Goal: Transaction & Acquisition: Subscribe to service/newsletter

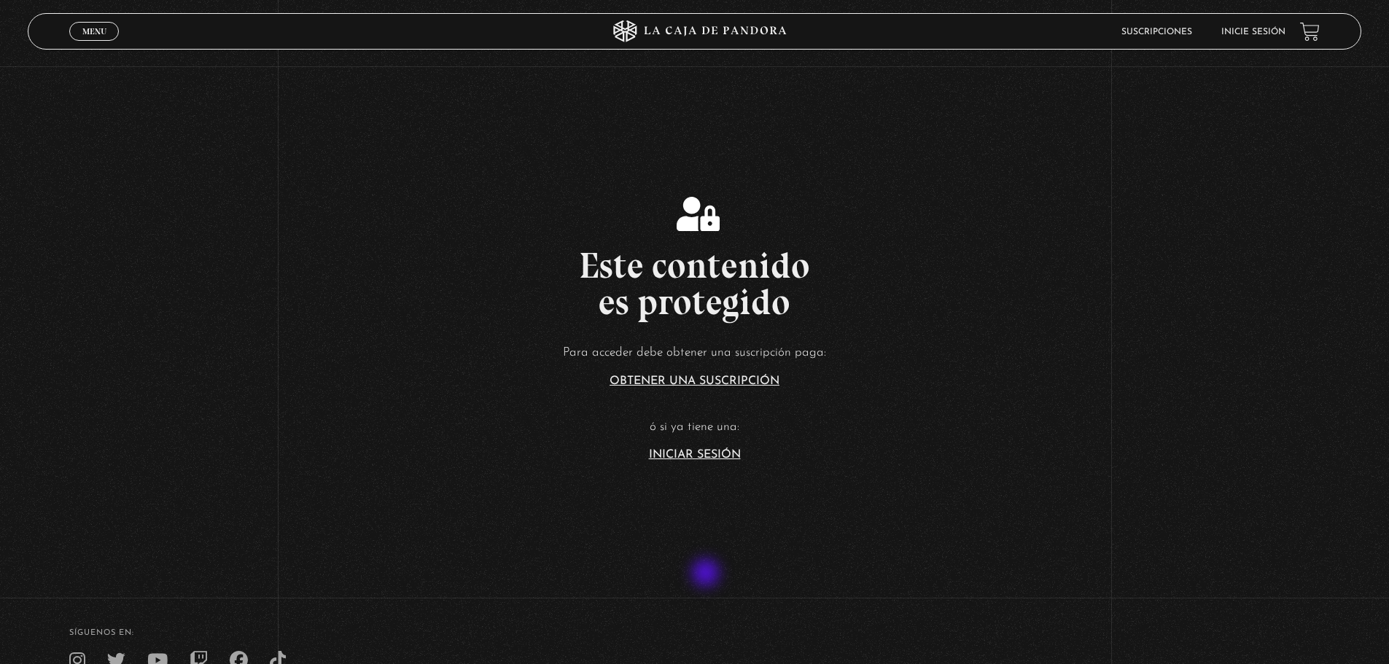
scroll to position [219, 0]
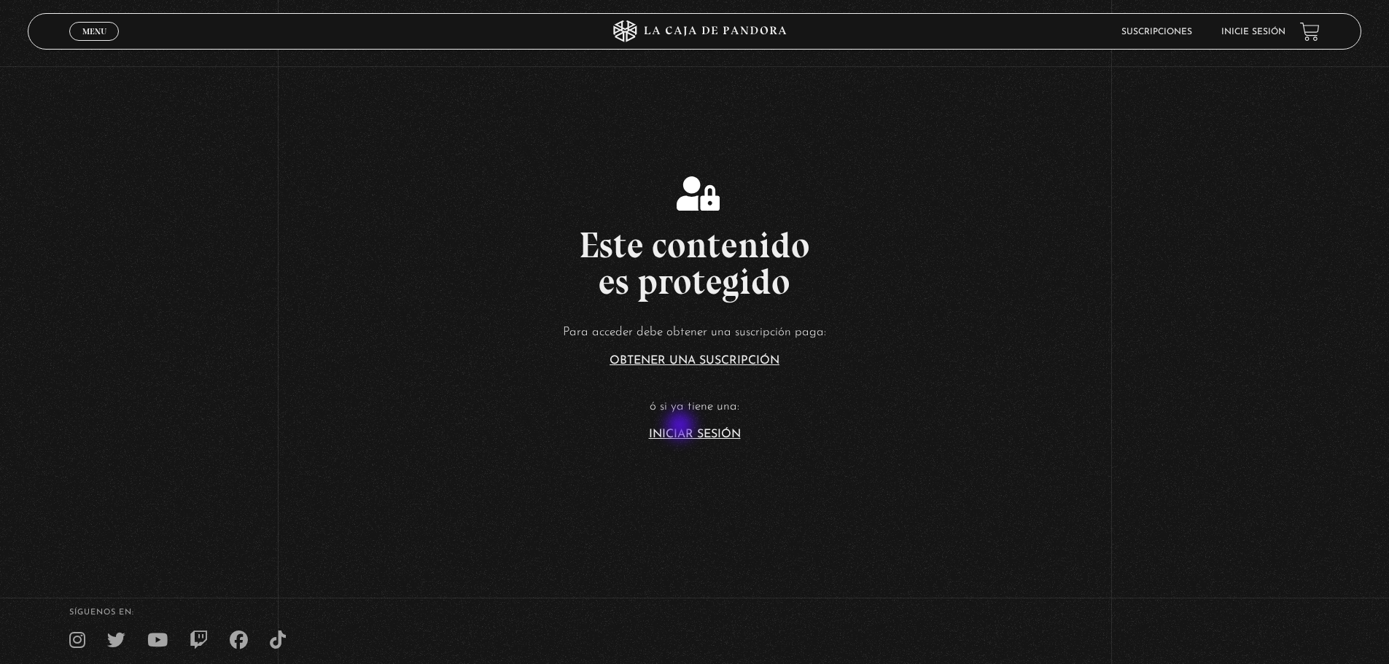
click at [682, 427] on article "Para acceder debe obtener una suscripción paga: Obtener una suscripción ó si ya…" at bounding box center [694, 380] width 1389 height 119
click at [682, 431] on link "Iniciar Sesión" at bounding box center [695, 435] width 92 height 12
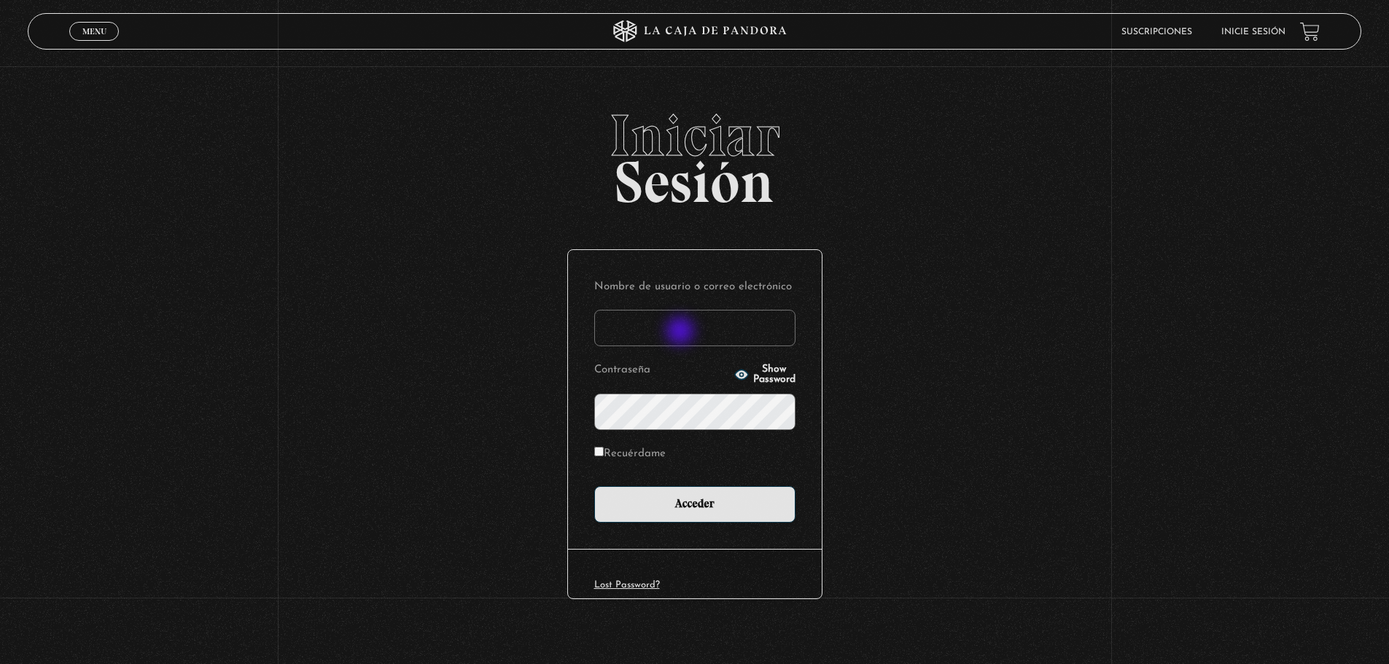
click at [680, 330] on input "Nombre de usuario o correo electrónico" at bounding box center [694, 328] width 201 height 36
type input "lauvargas19@hotmail.com"
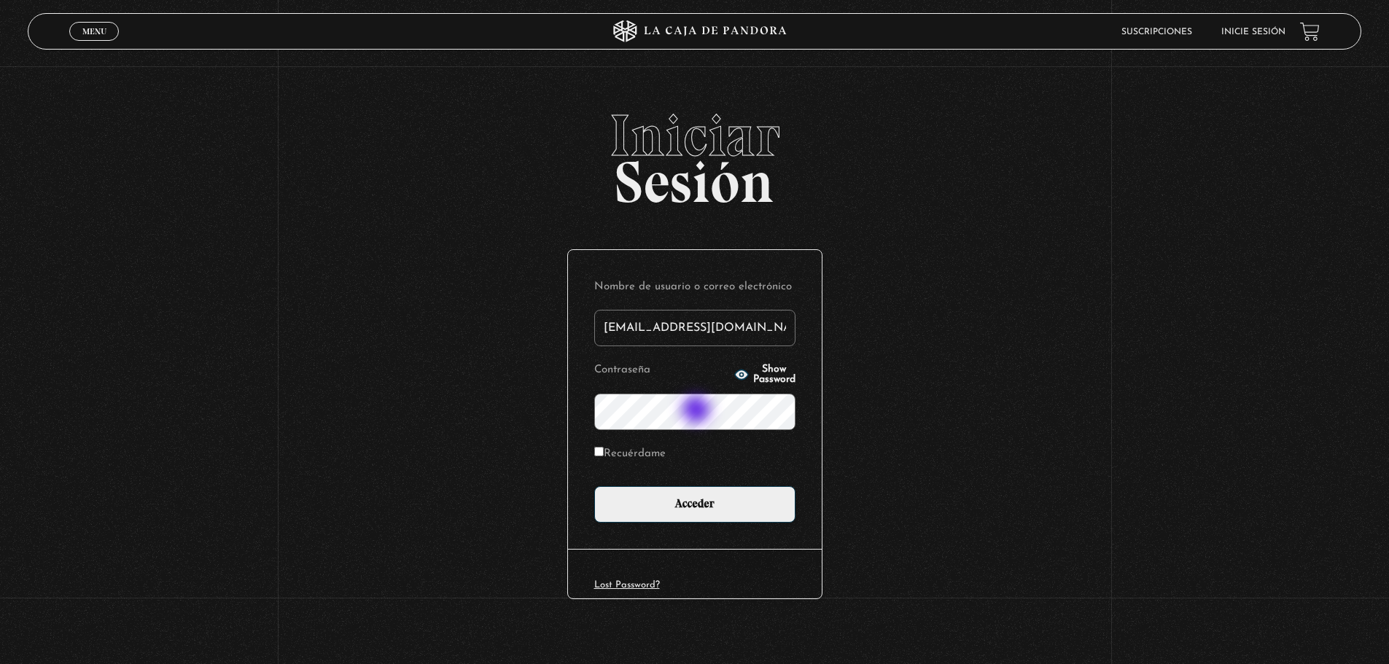
click at [594, 486] on input "Acceder" at bounding box center [694, 504] width 201 height 36
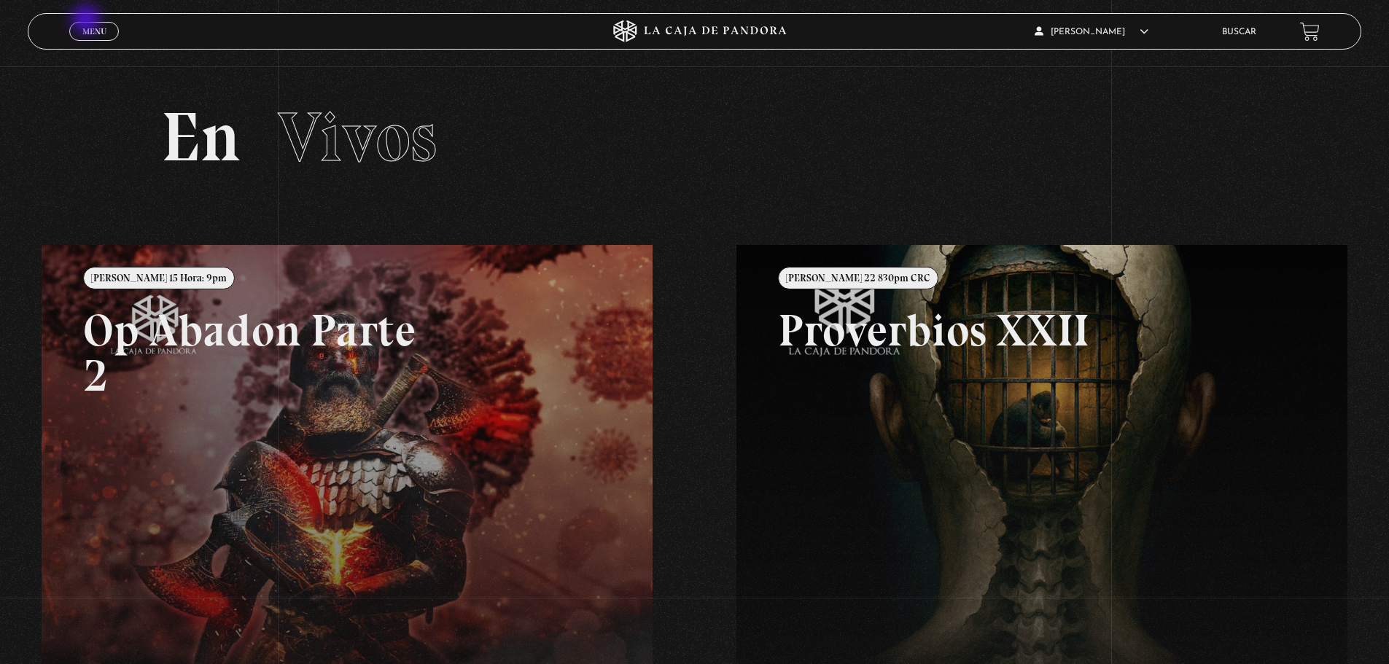
click at [88, 20] on div "Menu Cerrar" at bounding box center [277, 31] width 417 height 35
click at [95, 32] on span "Menu" at bounding box center [94, 31] width 24 height 9
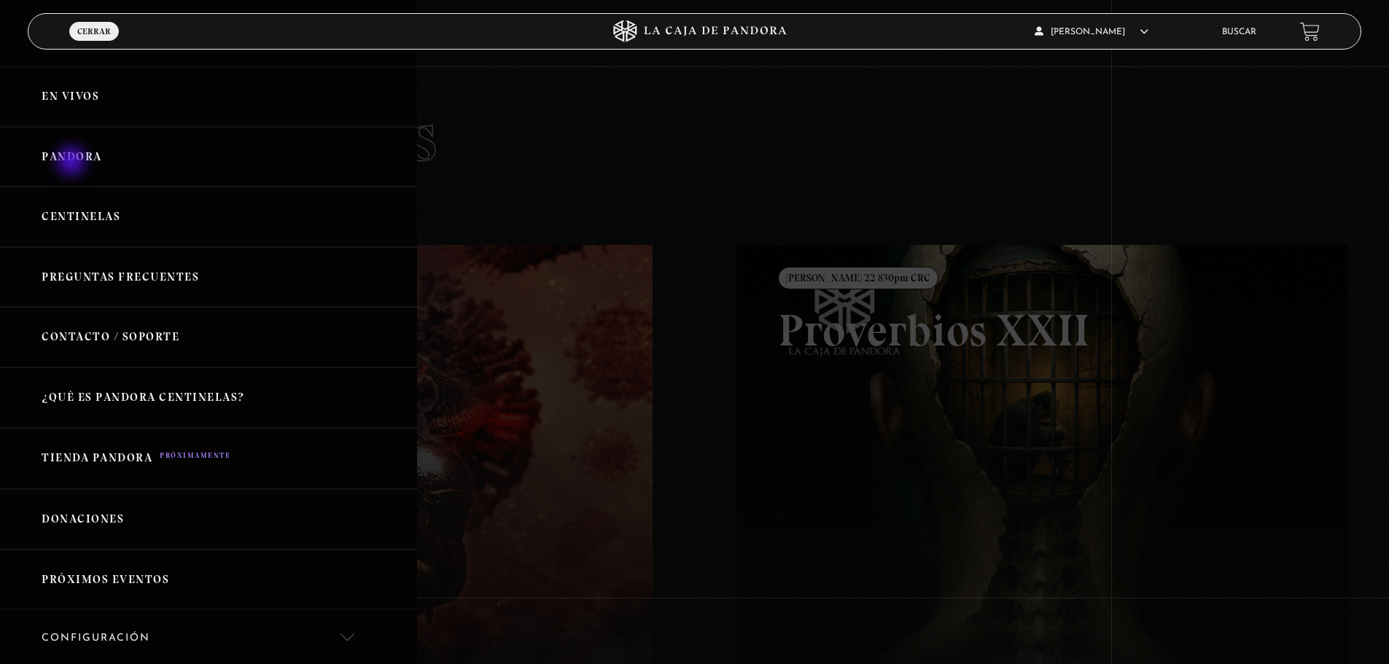
click at [73, 163] on link "Pandora" at bounding box center [208, 157] width 417 height 61
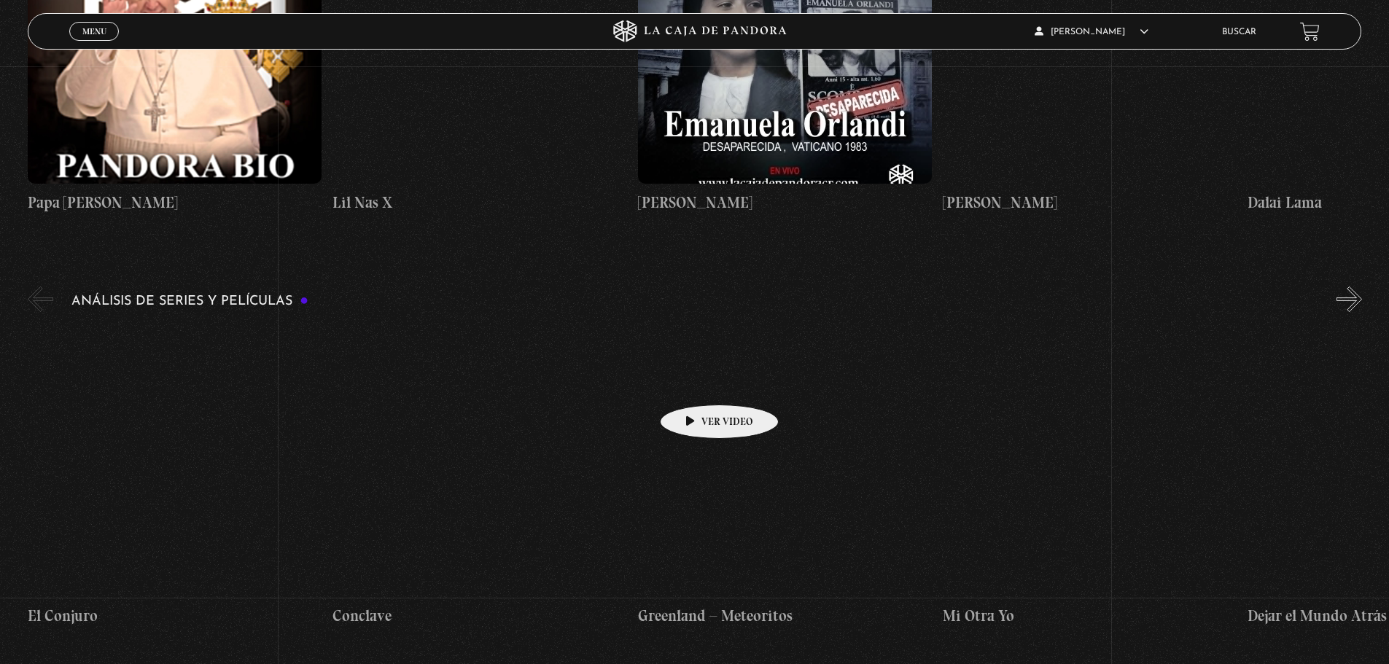
scroll to position [2479, 0]
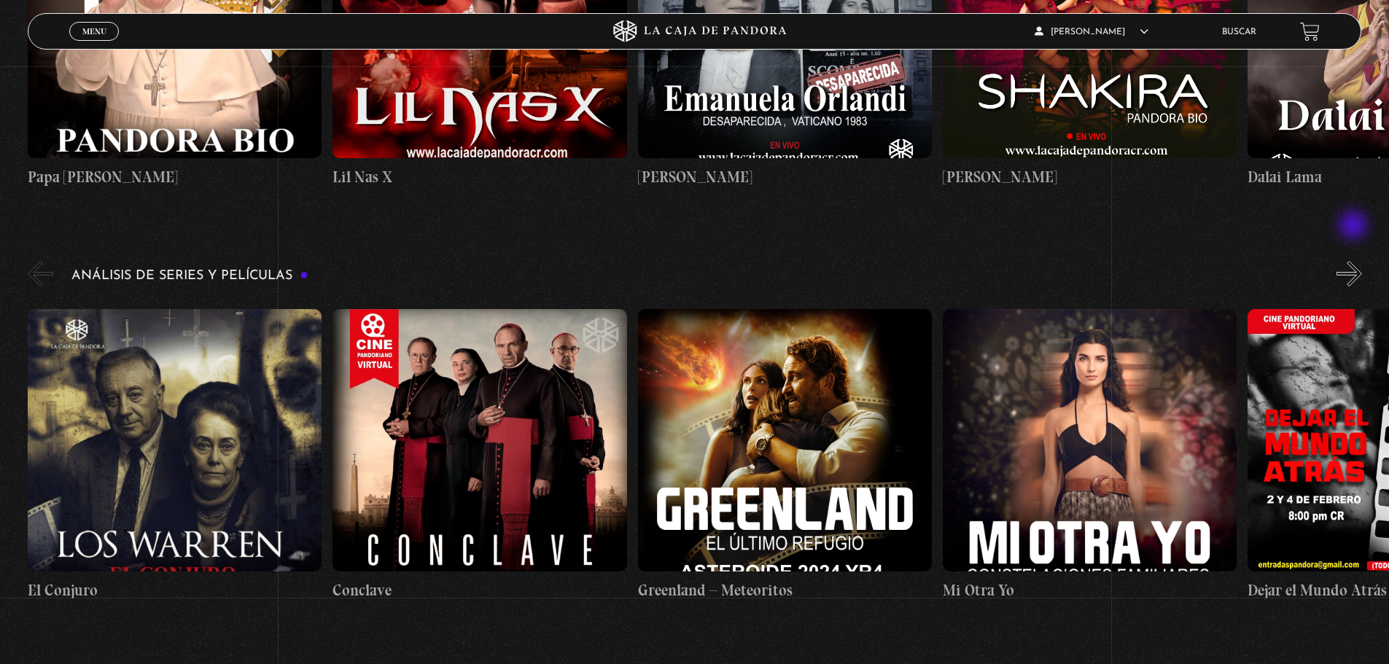
click at [1355, 261] on button "»" at bounding box center [1349, 274] width 26 height 26
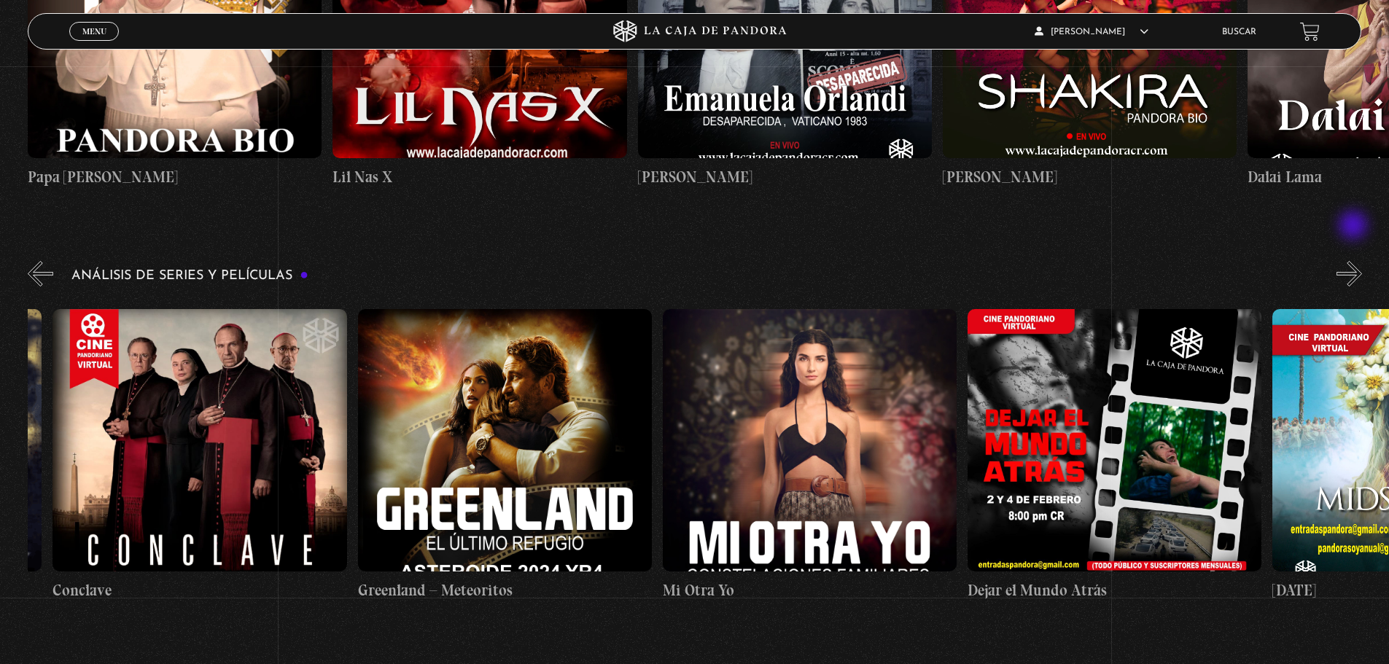
click at [1355, 261] on button "»" at bounding box center [1349, 274] width 26 height 26
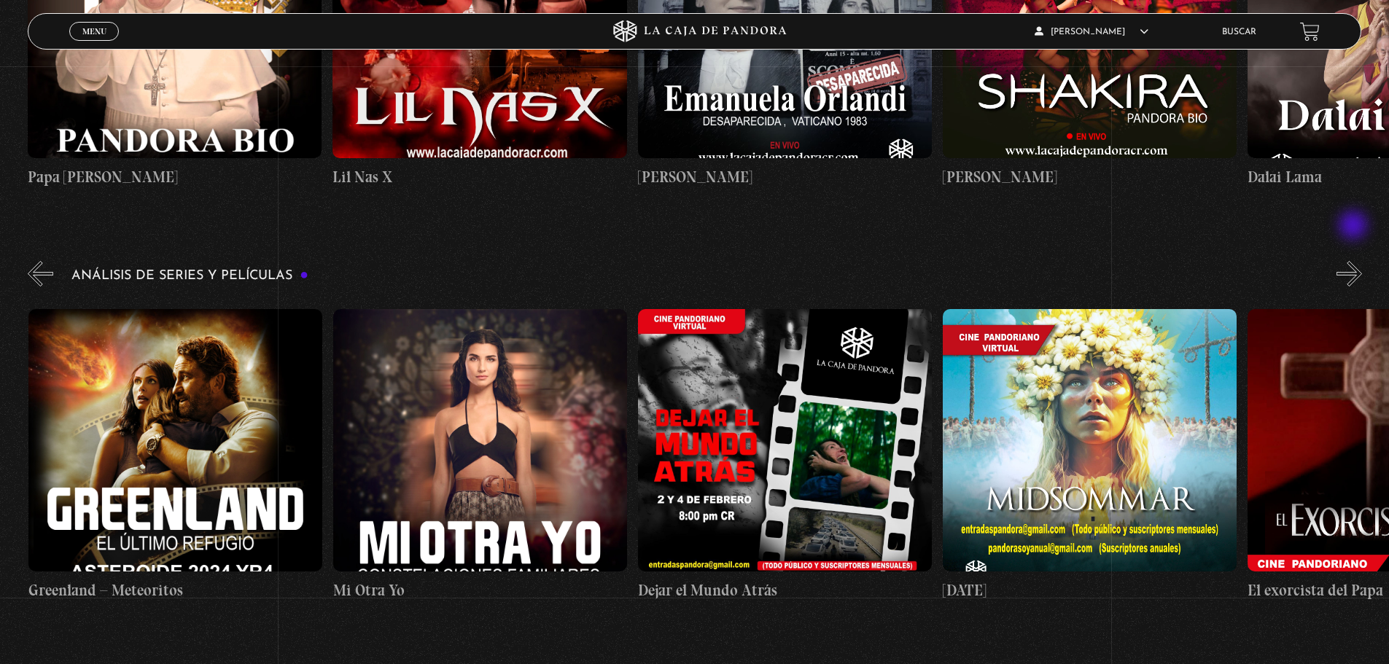
click at [1355, 261] on button "»" at bounding box center [1349, 274] width 26 height 26
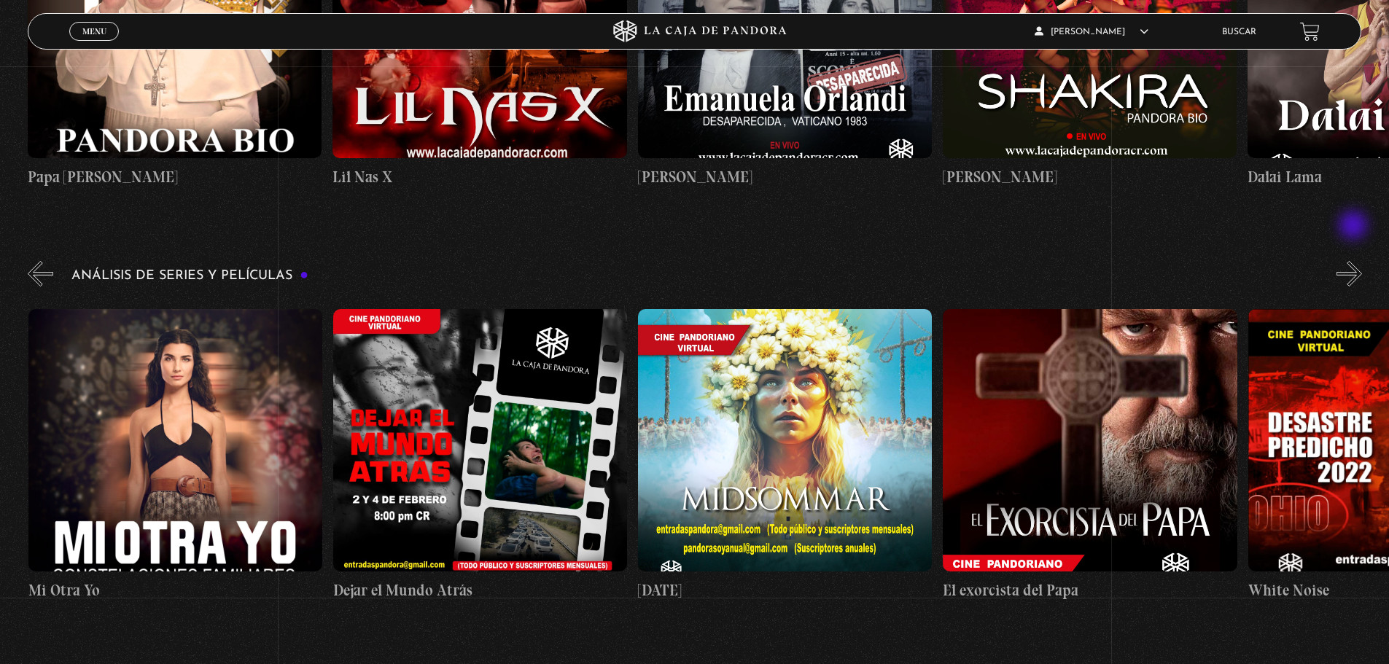
click at [1355, 261] on button "»" at bounding box center [1349, 274] width 26 height 26
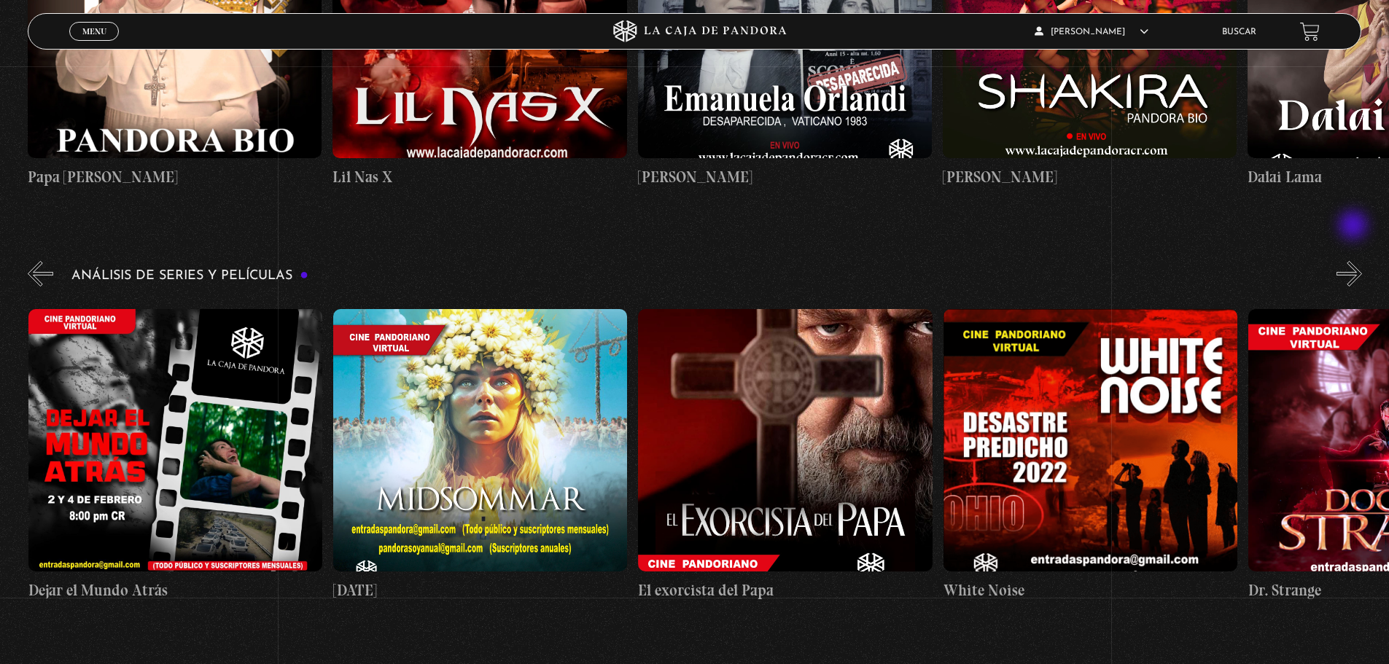
scroll to position [0, 1220]
click at [1357, 261] on button "»" at bounding box center [1349, 274] width 26 height 26
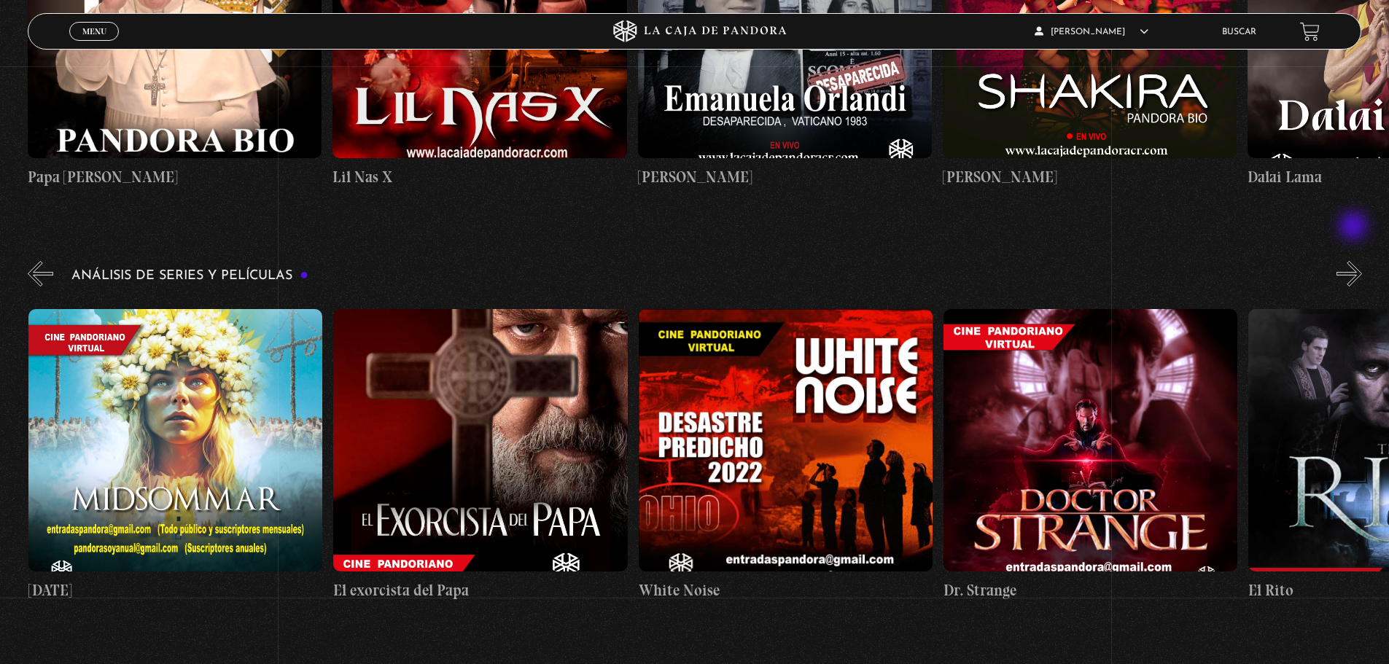
click at [1355, 261] on button "»" at bounding box center [1349, 274] width 26 height 26
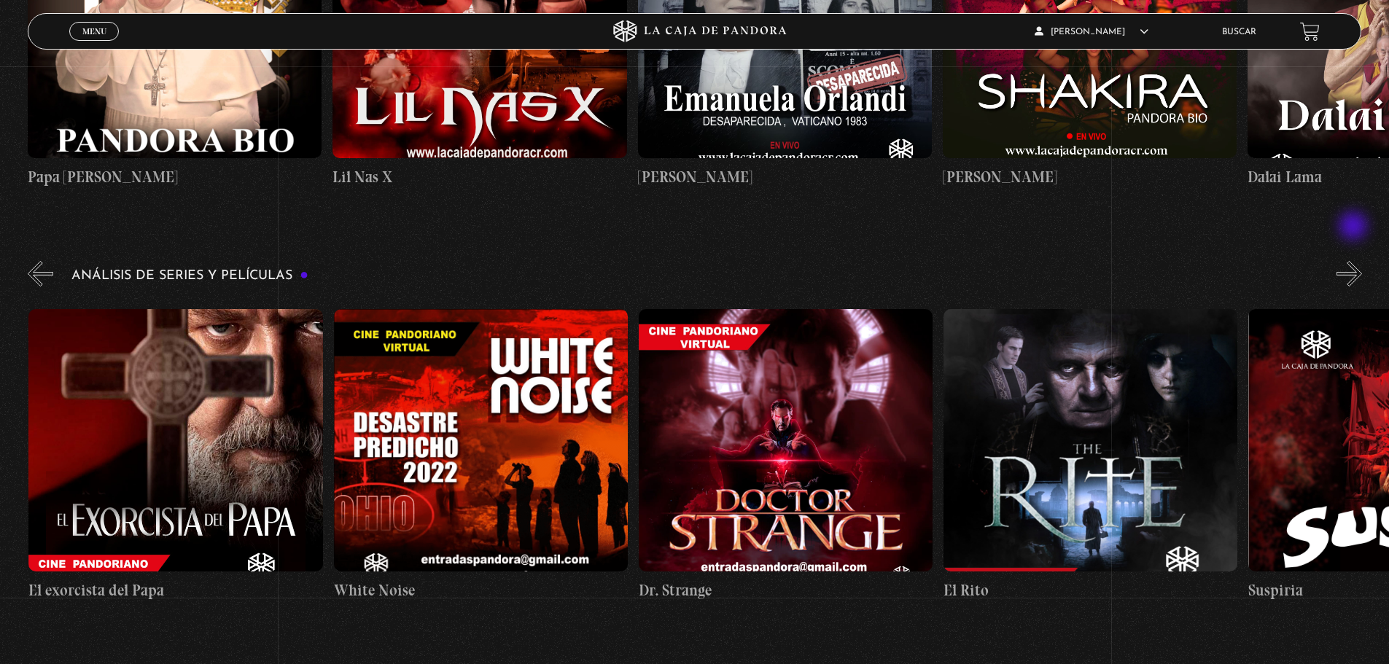
scroll to position [0, 1829]
click at [1355, 261] on button "»" at bounding box center [1349, 274] width 26 height 26
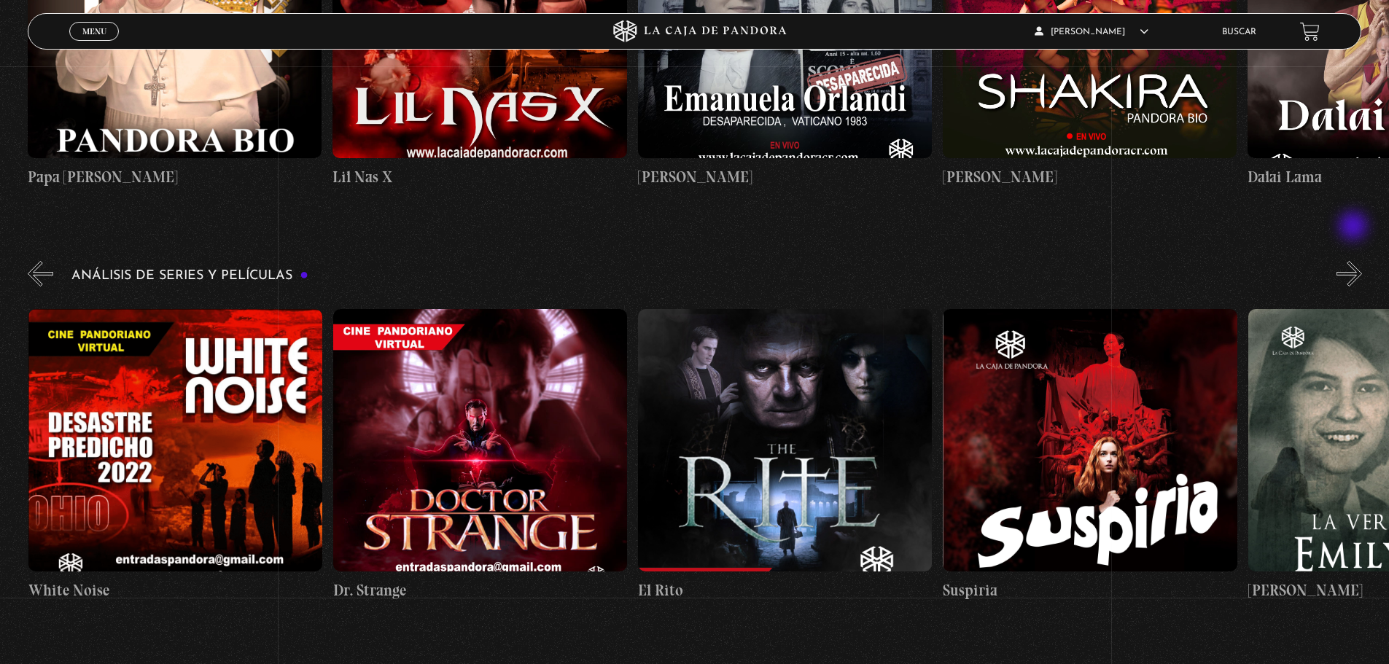
scroll to position [0, 2135]
click at [1172, 356] on figure at bounding box center [1089, 440] width 294 height 262
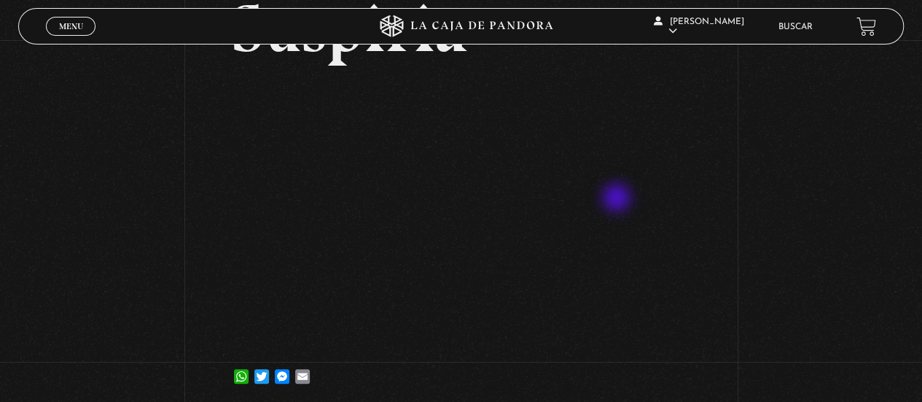
scroll to position [146, 0]
